Goal: Task Accomplishment & Management: Complete application form

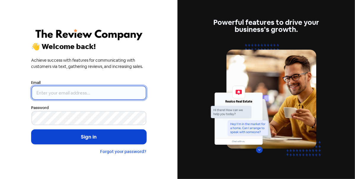
type input "[PERSON_NAME][EMAIL_ADDRESS][DOMAIN_NAME]"
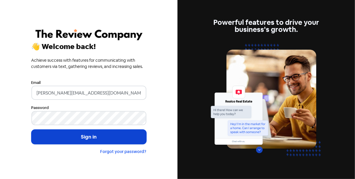
click at [63, 138] on button "Sign in" at bounding box center [88, 137] width 115 height 15
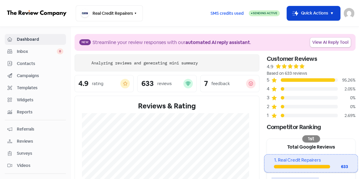
click at [306, 16] on button "Icon For Thunder-move Quick Actions" at bounding box center [313, 13] width 53 height 14
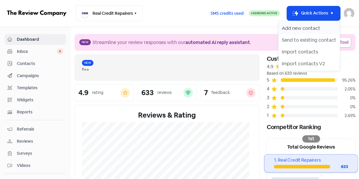
click at [298, 28] on button "Add new contact" at bounding box center [310, 28] width 62 height 12
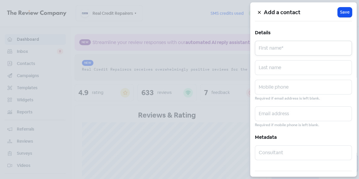
click at [274, 50] on input "text" at bounding box center [303, 48] width 97 height 15
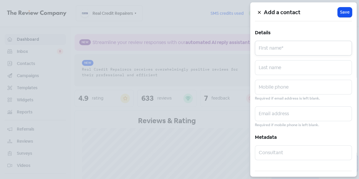
paste input "CON ELFES"
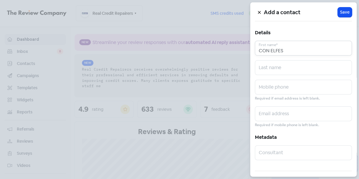
click at [278, 49] on input "CON ELFES" at bounding box center [303, 48] width 97 height 15
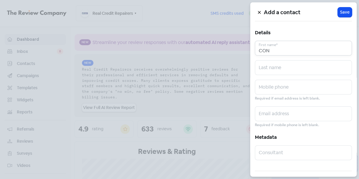
type input "CON"
click at [274, 66] on input "text" at bounding box center [303, 67] width 97 height 15
paste input "ELFES"
type input "ELFES"
click at [270, 109] on input "text" at bounding box center [303, 114] width 97 height 15
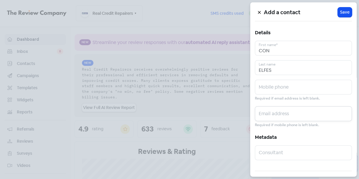
paste input "conelfes17@gmail.com"
type input "conelfes17@gmail.com"
click at [270, 84] on input "text" at bounding box center [303, 87] width 97 height 15
paste input "0436355973"
type input "0436355973"
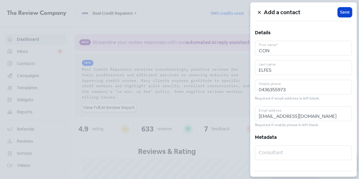
click at [344, 11] on span "Save" at bounding box center [344, 12] width 9 height 6
